Goal: Transaction & Acquisition: Purchase product/service

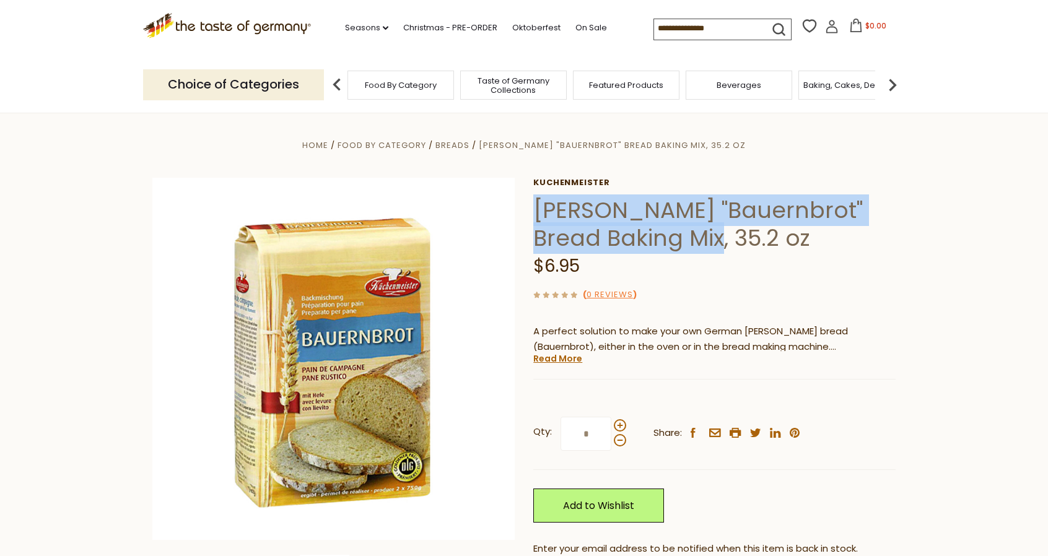
drag, startPoint x: 534, startPoint y: 213, endPoint x: 717, endPoint y: 240, distance: 185.4
click at [717, 240] on h1 "[PERSON_NAME] "Bauernbrot" Bread Baking Mix, 35.2 oz" at bounding box center [714, 224] width 362 height 56
copy h1 "[PERSON_NAME] "Bauernbrot" Bread Baking Mix"
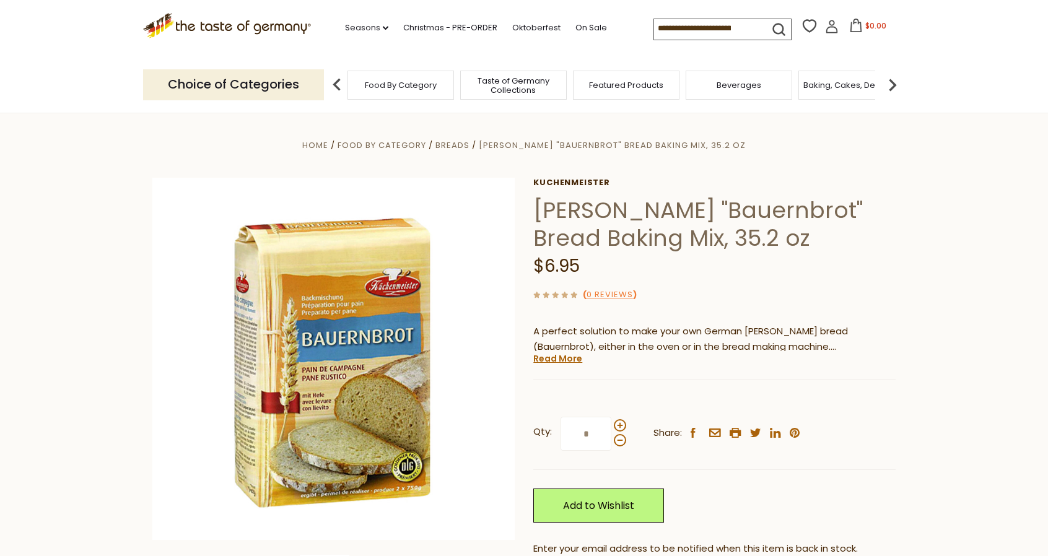
click at [11, 222] on section "Home Food By Category Breads [PERSON_NAME] "Bauernbrot" Bread Baking Mix, 35.2 …" at bounding box center [524, 408] width 1048 height 591
